Goal: Transaction & Acquisition: Purchase product/service

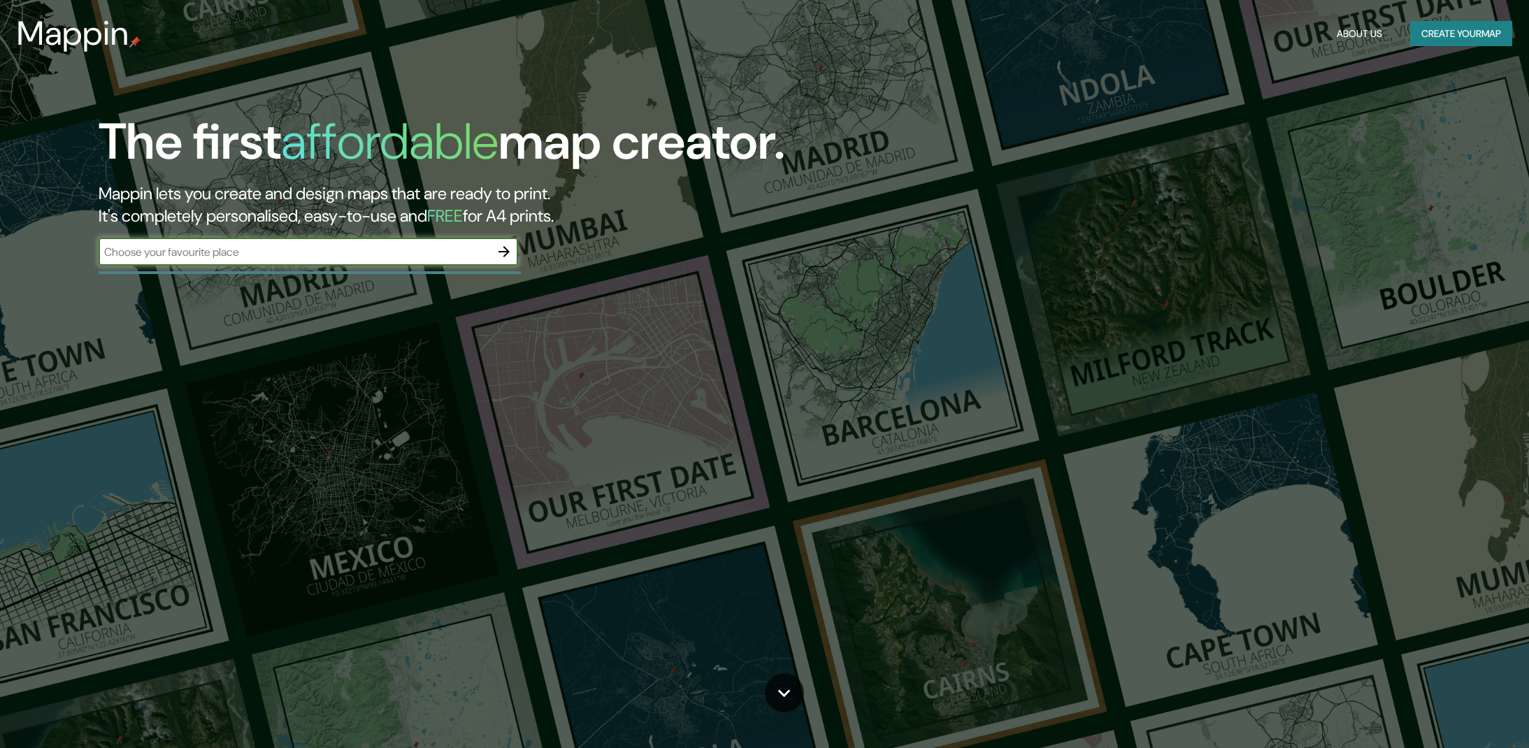
click at [297, 246] on input "text" at bounding box center [294, 252] width 391 height 16
type input "y"
type input "Tijuana"
click at [505, 252] on icon "button" at bounding box center [504, 251] width 17 height 17
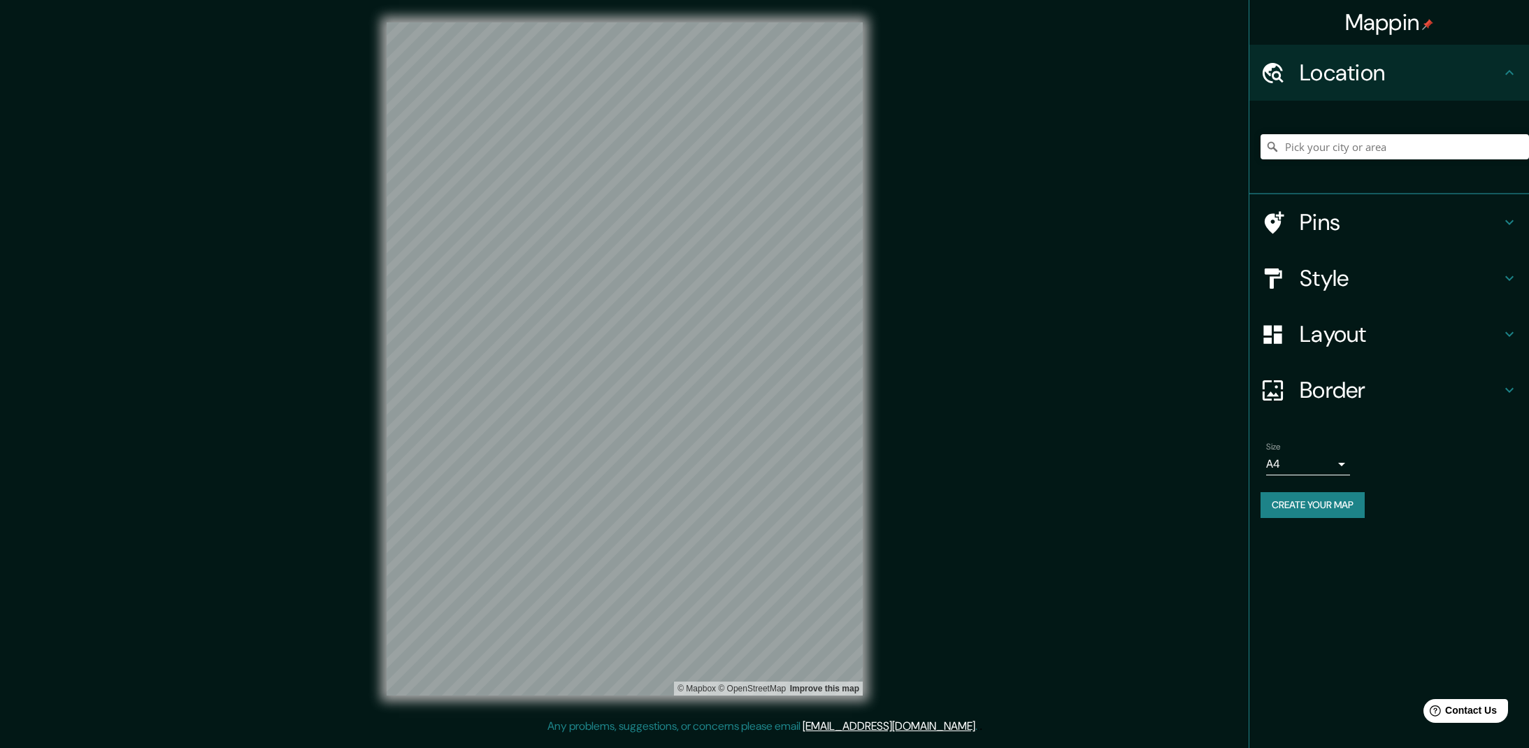
click at [1316, 329] on h4 "Layout" at bounding box center [1400, 334] width 201 height 28
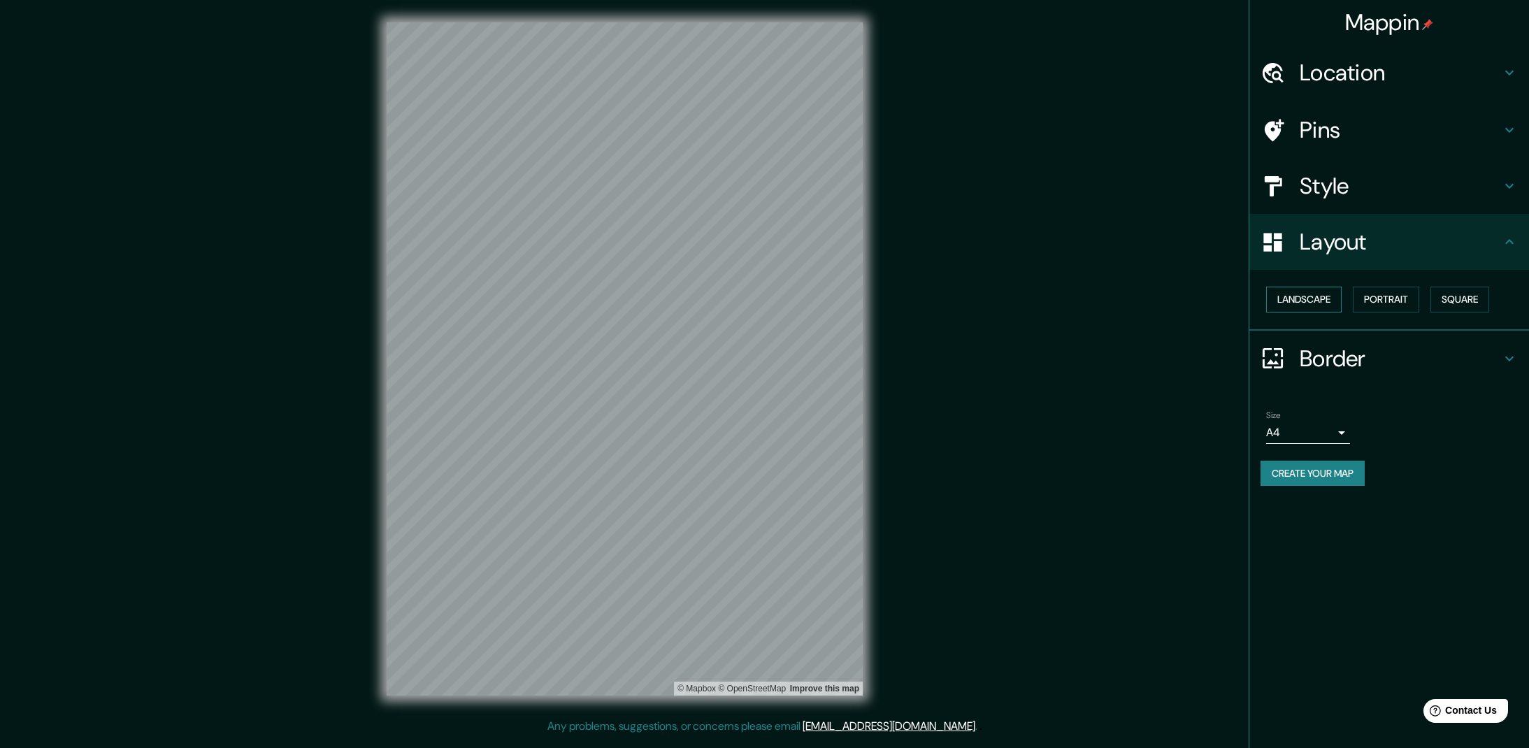
click at [1299, 299] on button "Landscape" at bounding box center [1303, 300] width 75 height 26
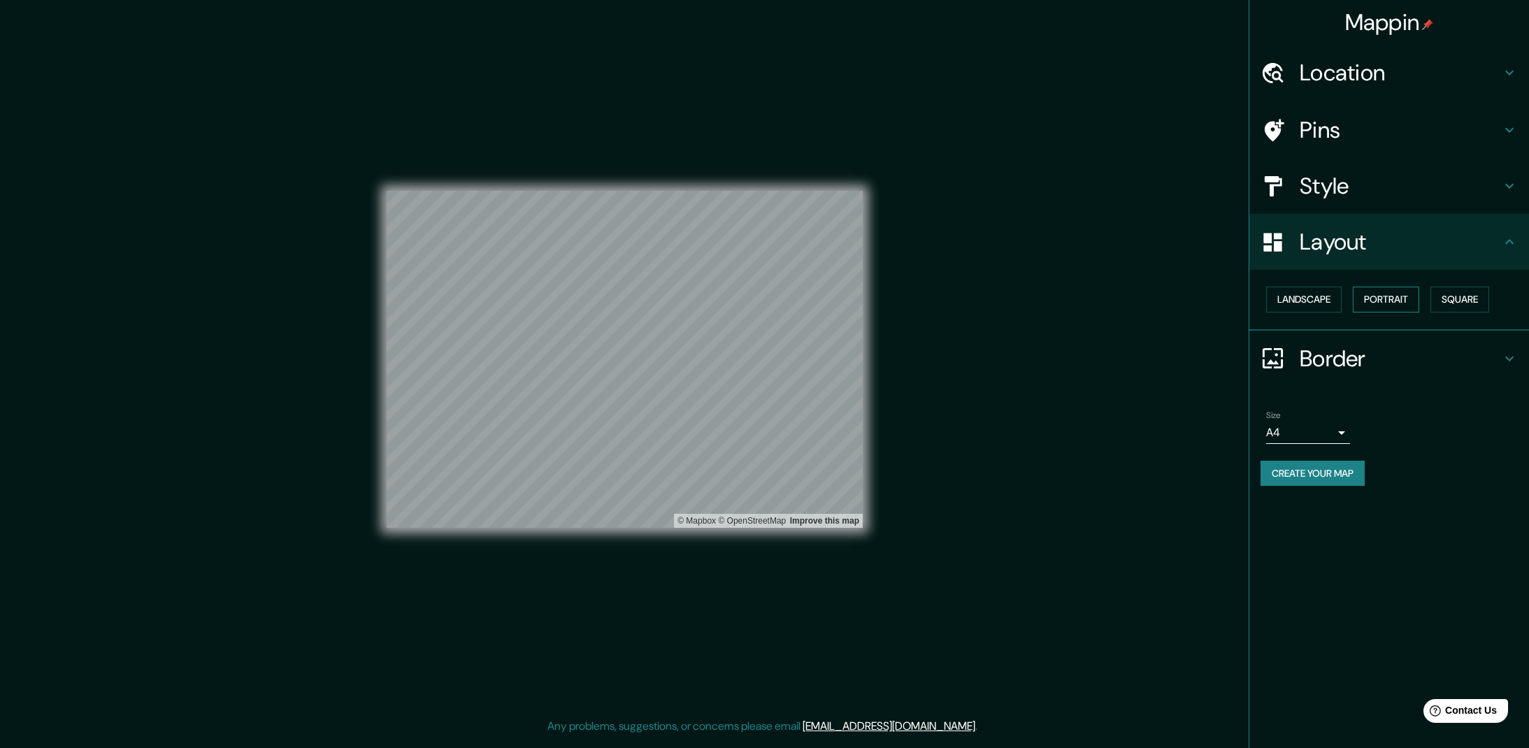
click at [1391, 298] on button "Portrait" at bounding box center [1386, 300] width 66 height 26
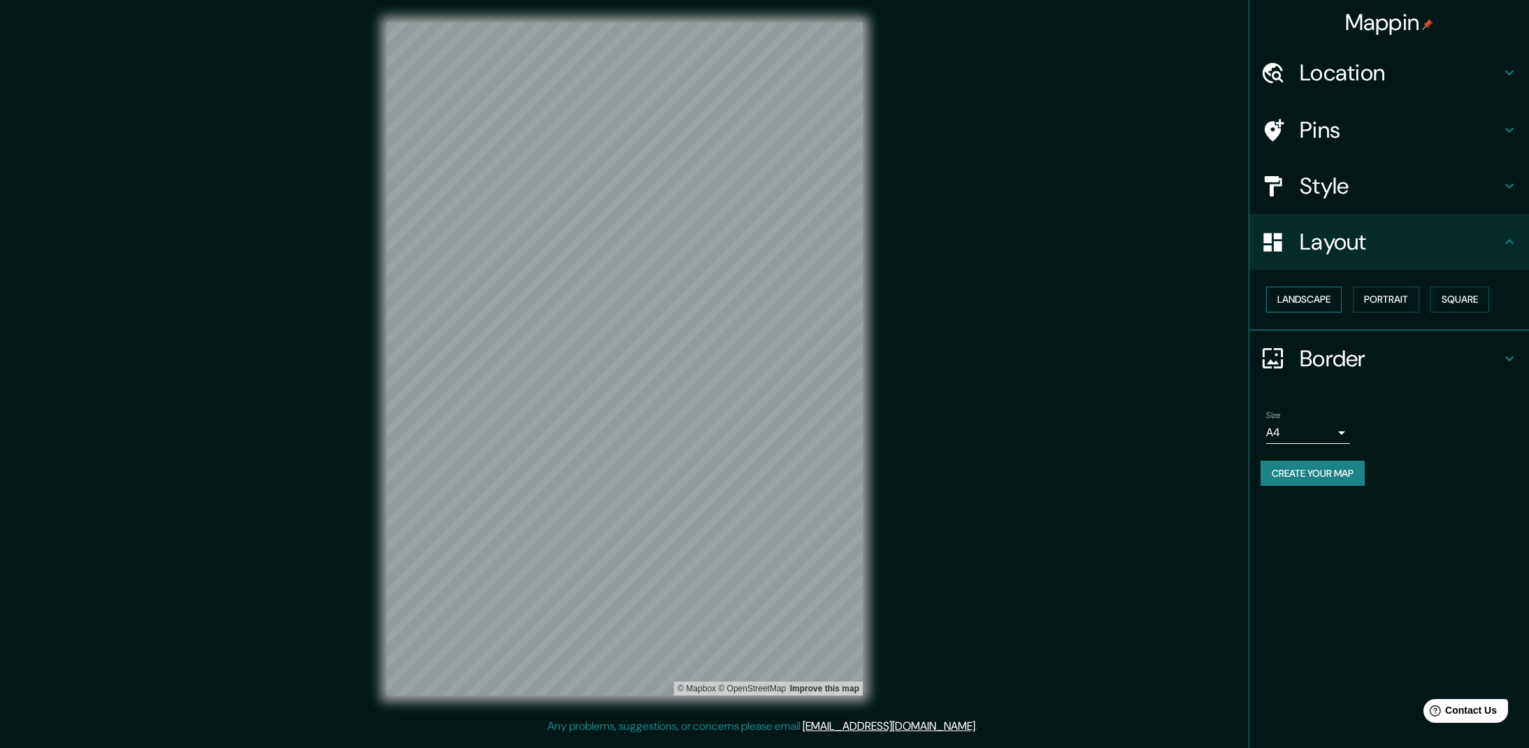
click at [1300, 295] on button "Landscape" at bounding box center [1303, 300] width 75 height 26
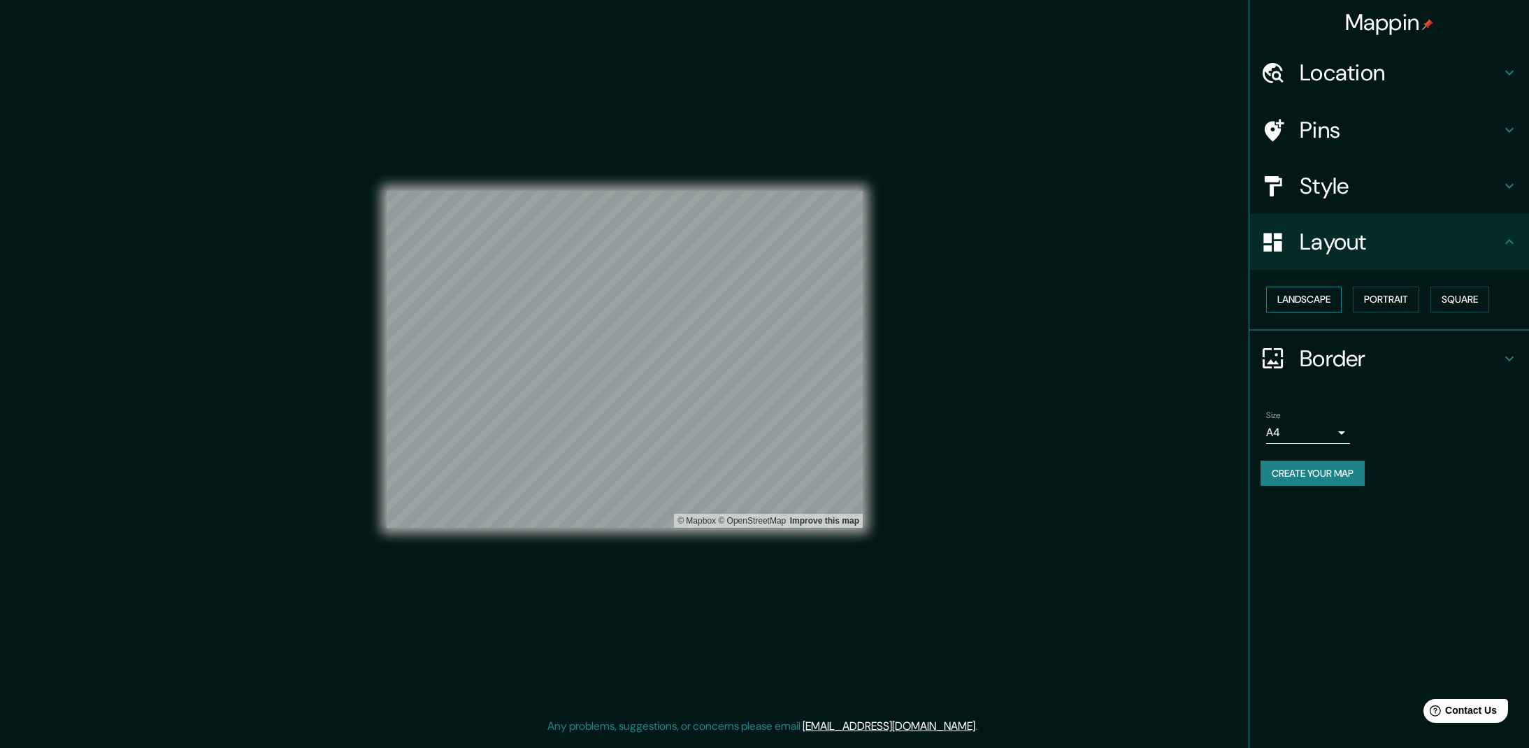
click at [1304, 291] on button "Landscape" at bounding box center [1303, 300] width 75 height 26
click at [1388, 297] on button "Portrait" at bounding box center [1386, 300] width 66 height 26
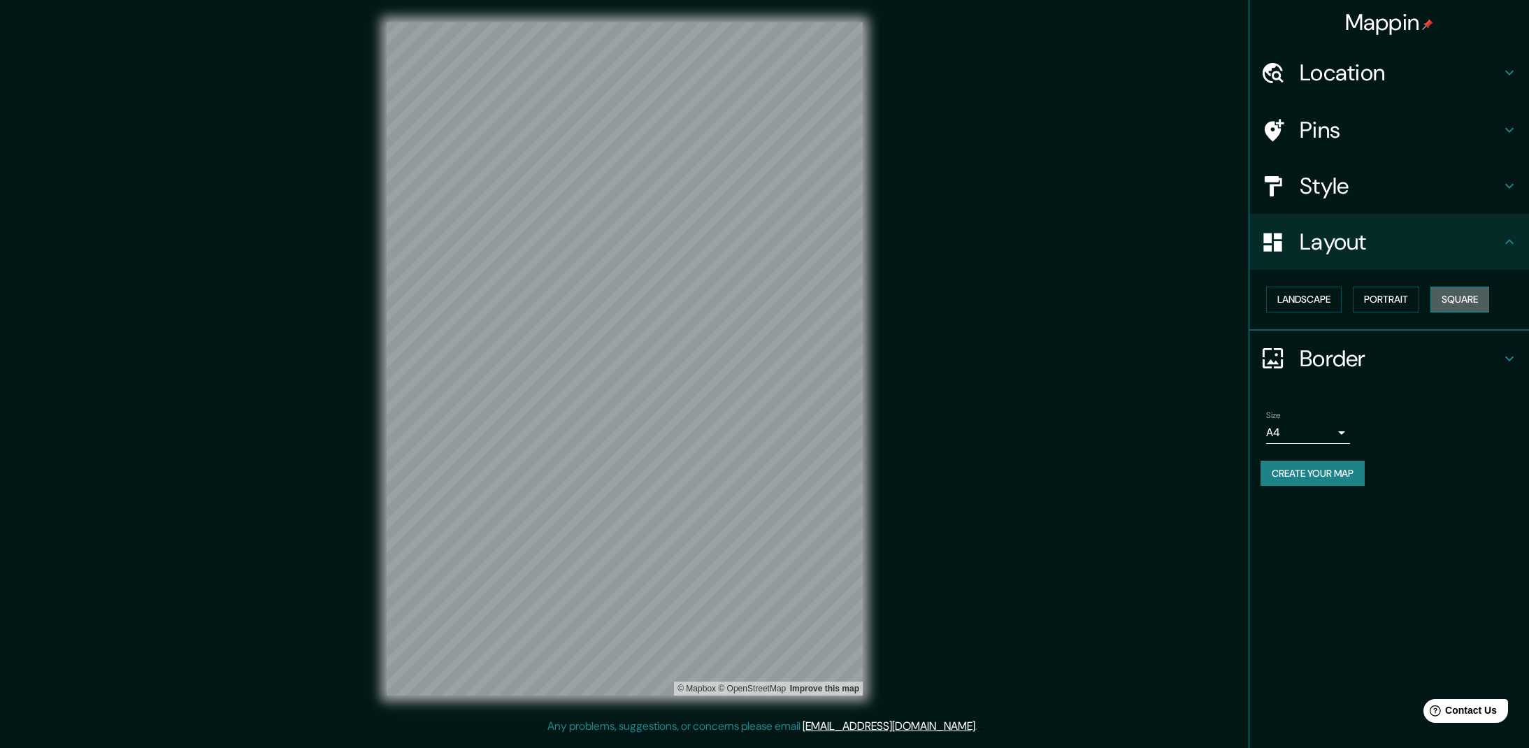
click at [1464, 299] on button "Square" at bounding box center [1459, 300] width 59 height 26
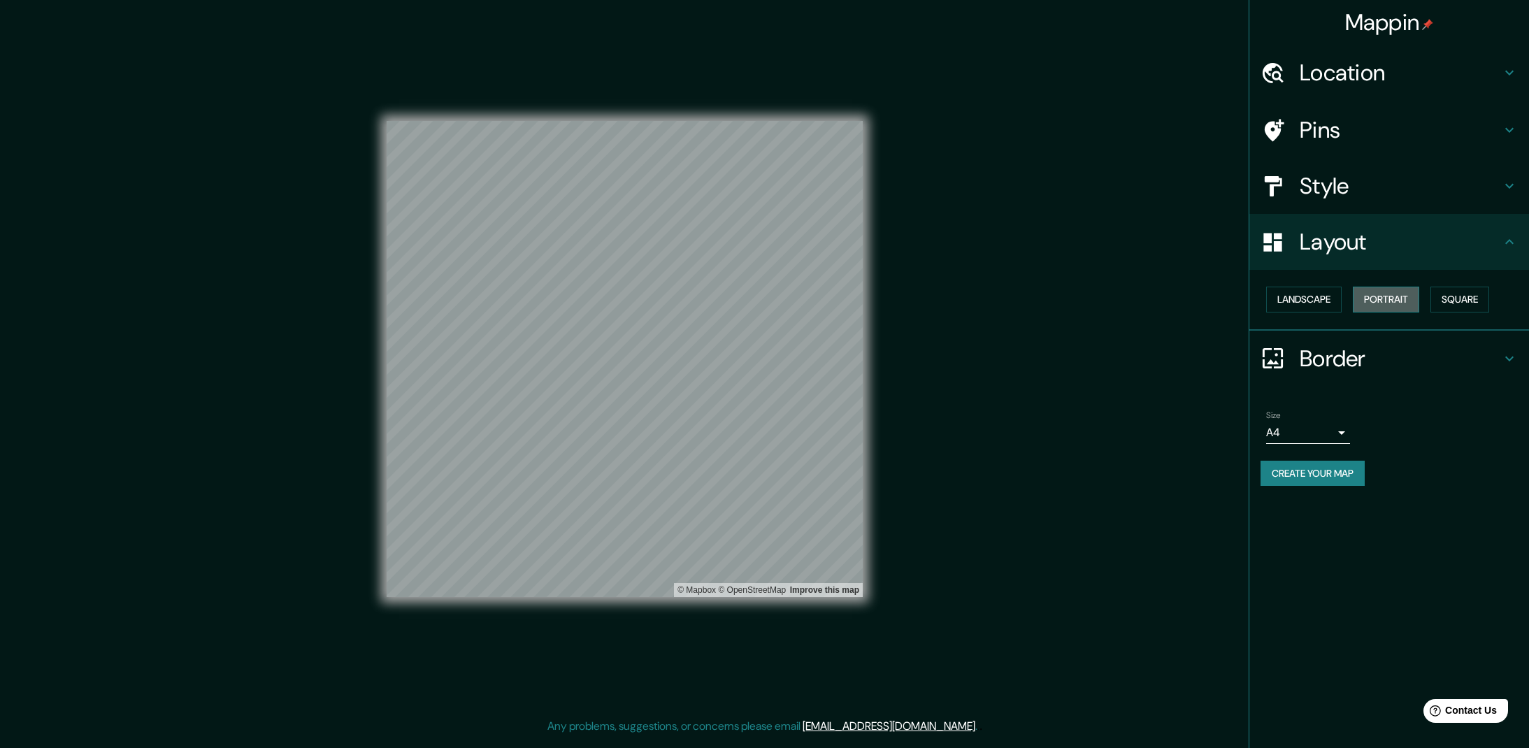
click at [1390, 301] on button "Portrait" at bounding box center [1386, 300] width 66 height 26
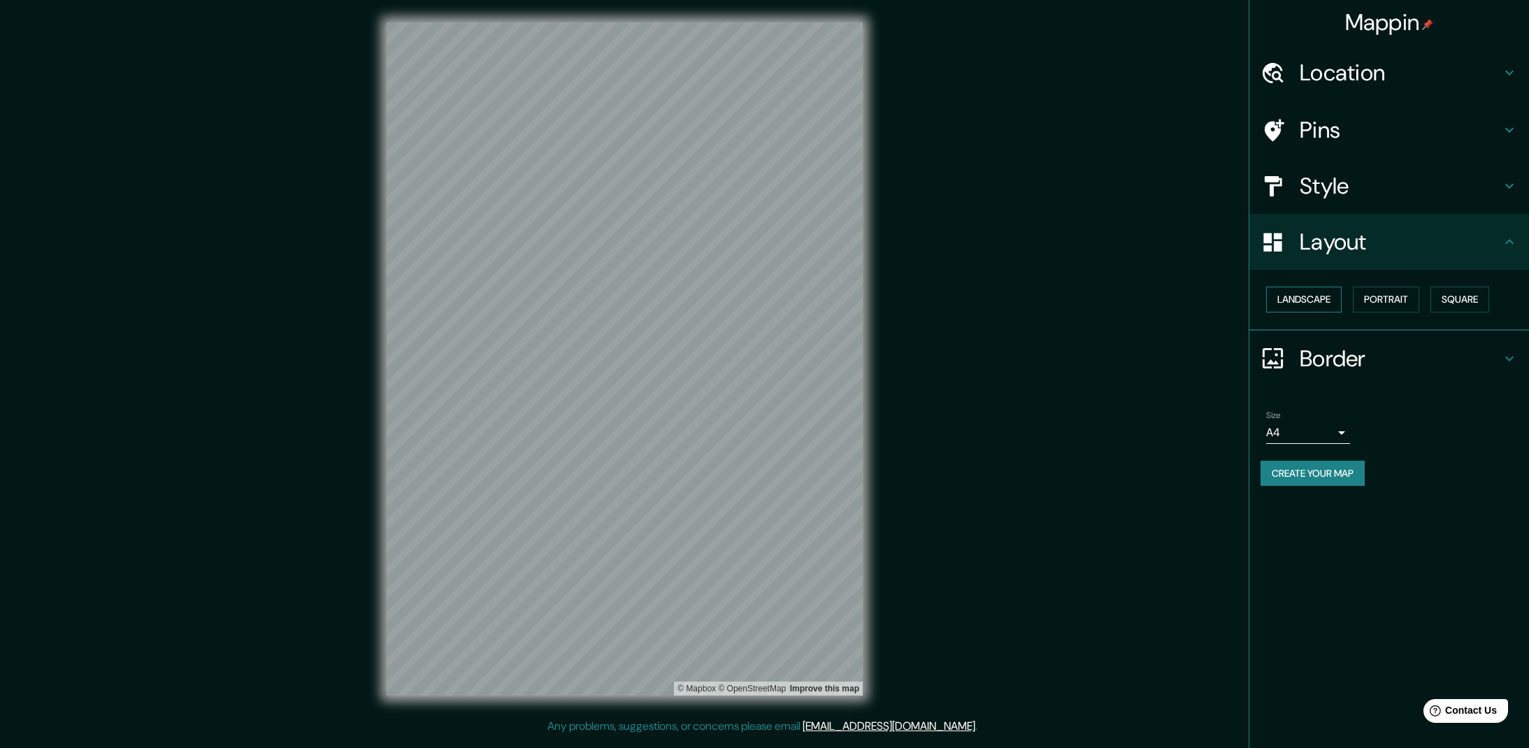
click at [1316, 300] on button "Landscape" at bounding box center [1303, 300] width 75 height 26
